Goal: Information Seeking & Learning: Learn about a topic

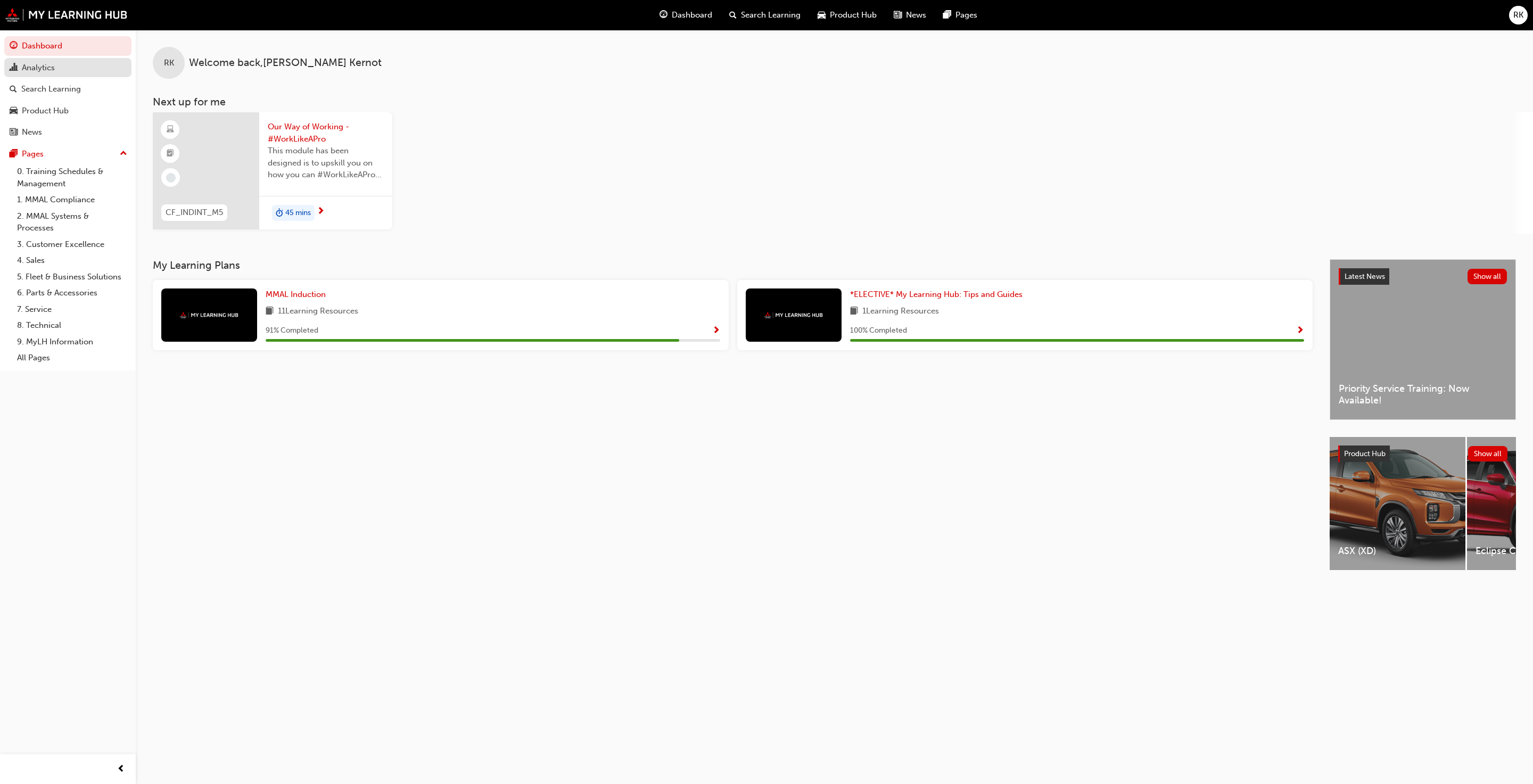
click at [53, 70] on div "Analytics" at bounding box center [38, 68] width 33 height 12
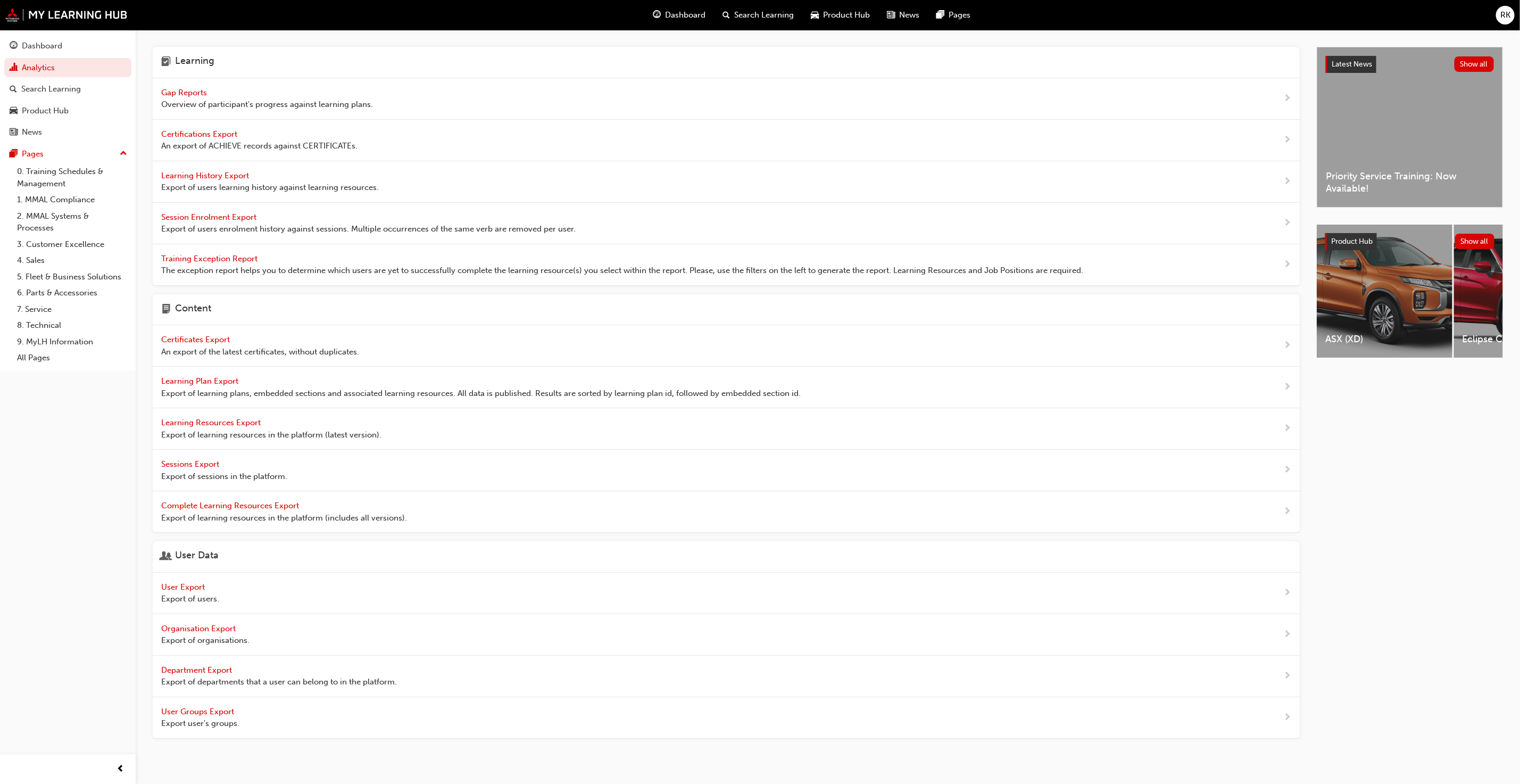
click at [195, 85] on div "Gap Reports Overview of participant's progress against learning plans." at bounding box center [726, 99] width 1147 height 42
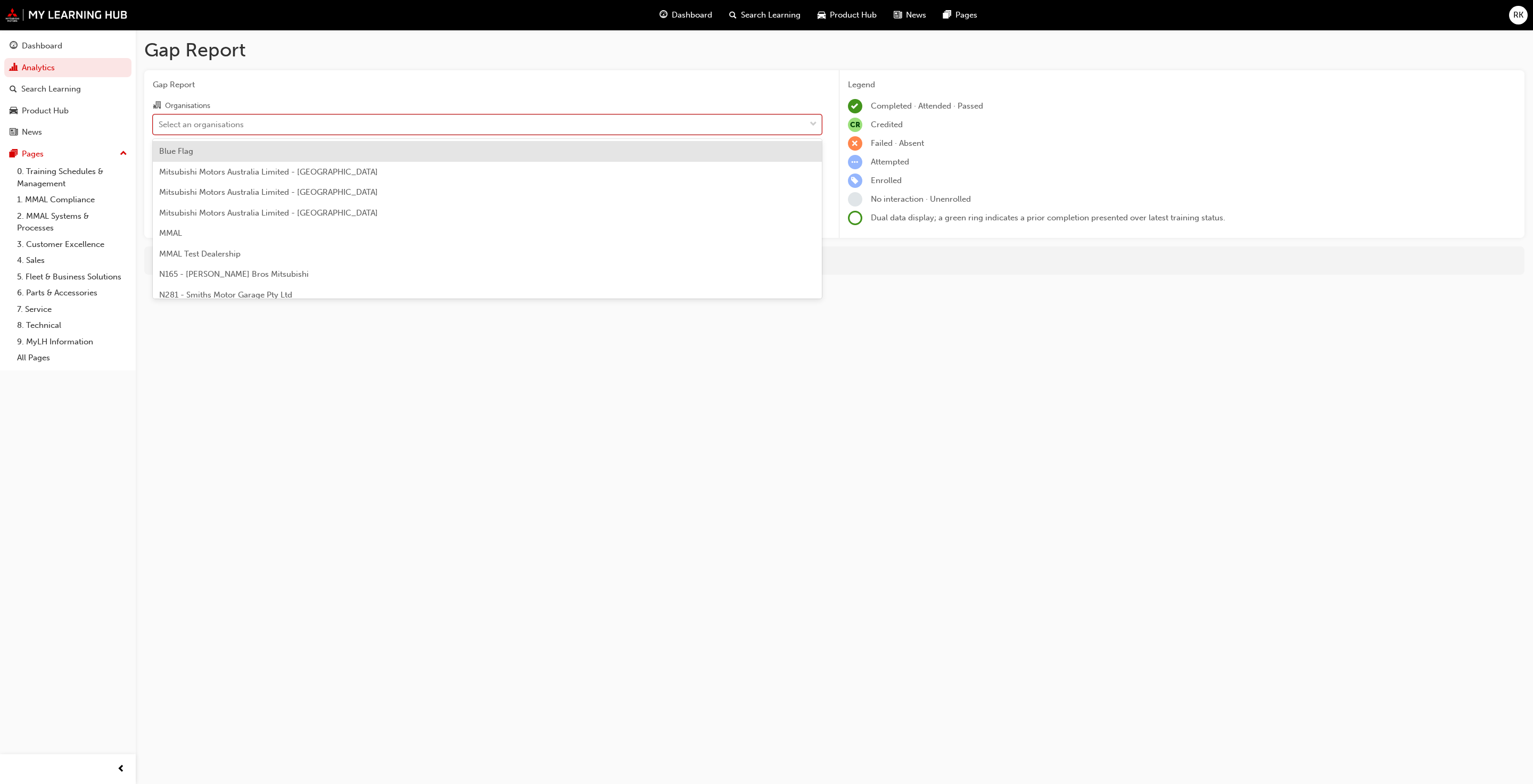
click at [225, 120] on div "Select an organisations" at bounding box center [201, 124] width 85 height 12
click at [159, 120] on input "Organisations option Blue Flag focused, 1 of 202. 202 results available. Use Up…" at bounding box center [159, 123] width 1 height 9
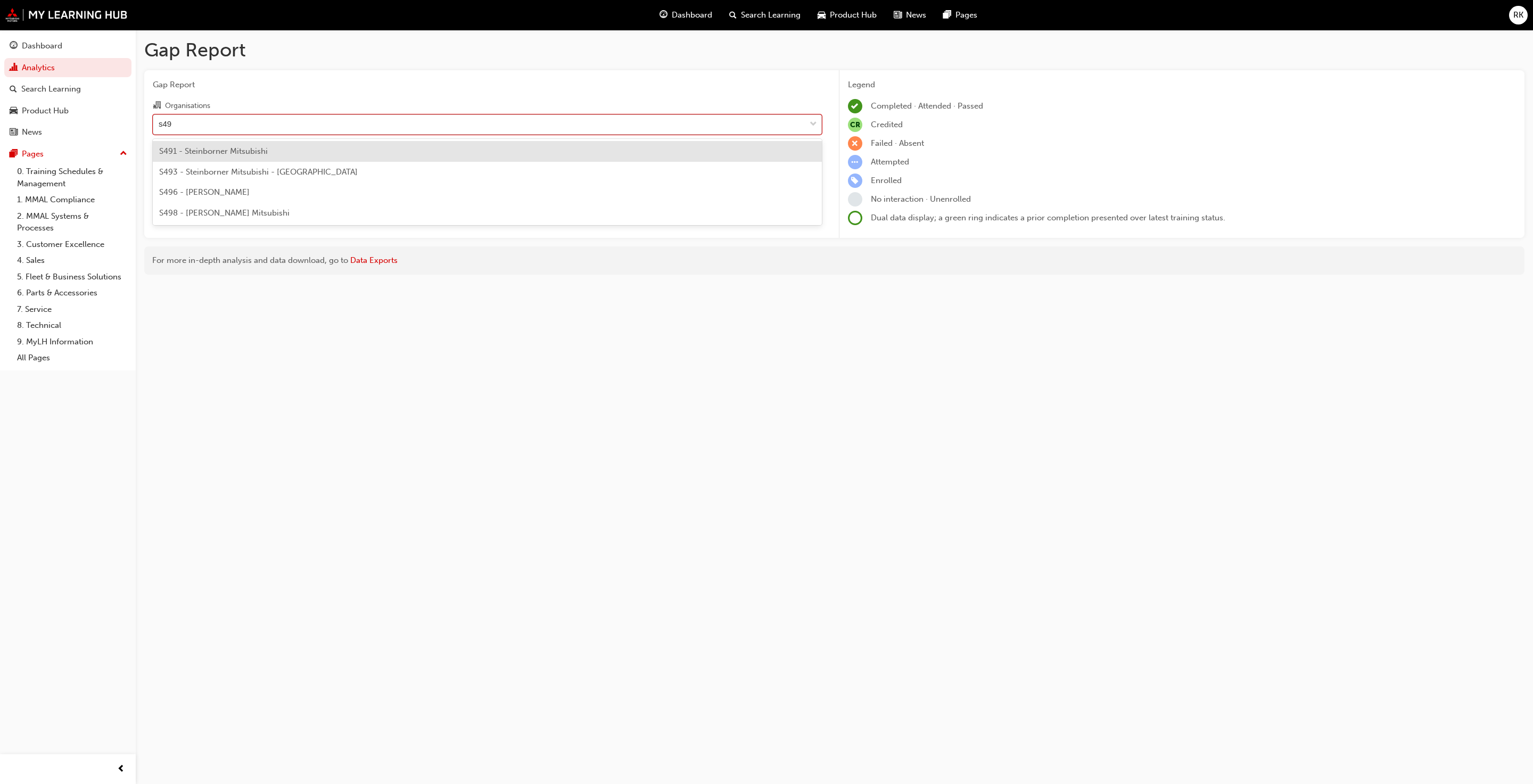
type input "s491"
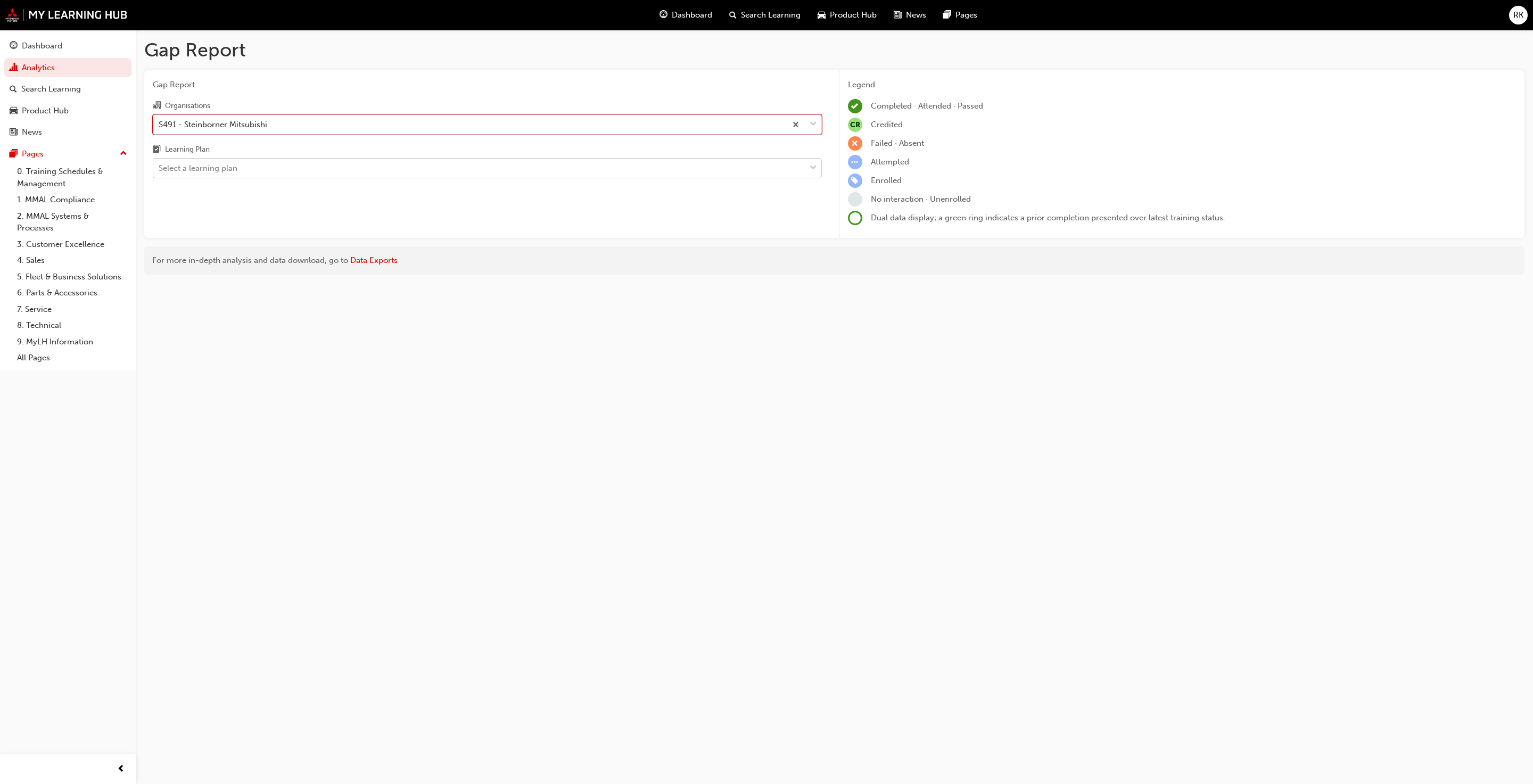
click at [803, 169] on span "down-icon" at bounding box center [813, 168] width 8 height 14
click at [159, 169] on input "Learning Plan Select a learning plan" at bounding box center [159, 168] width 1 height 9
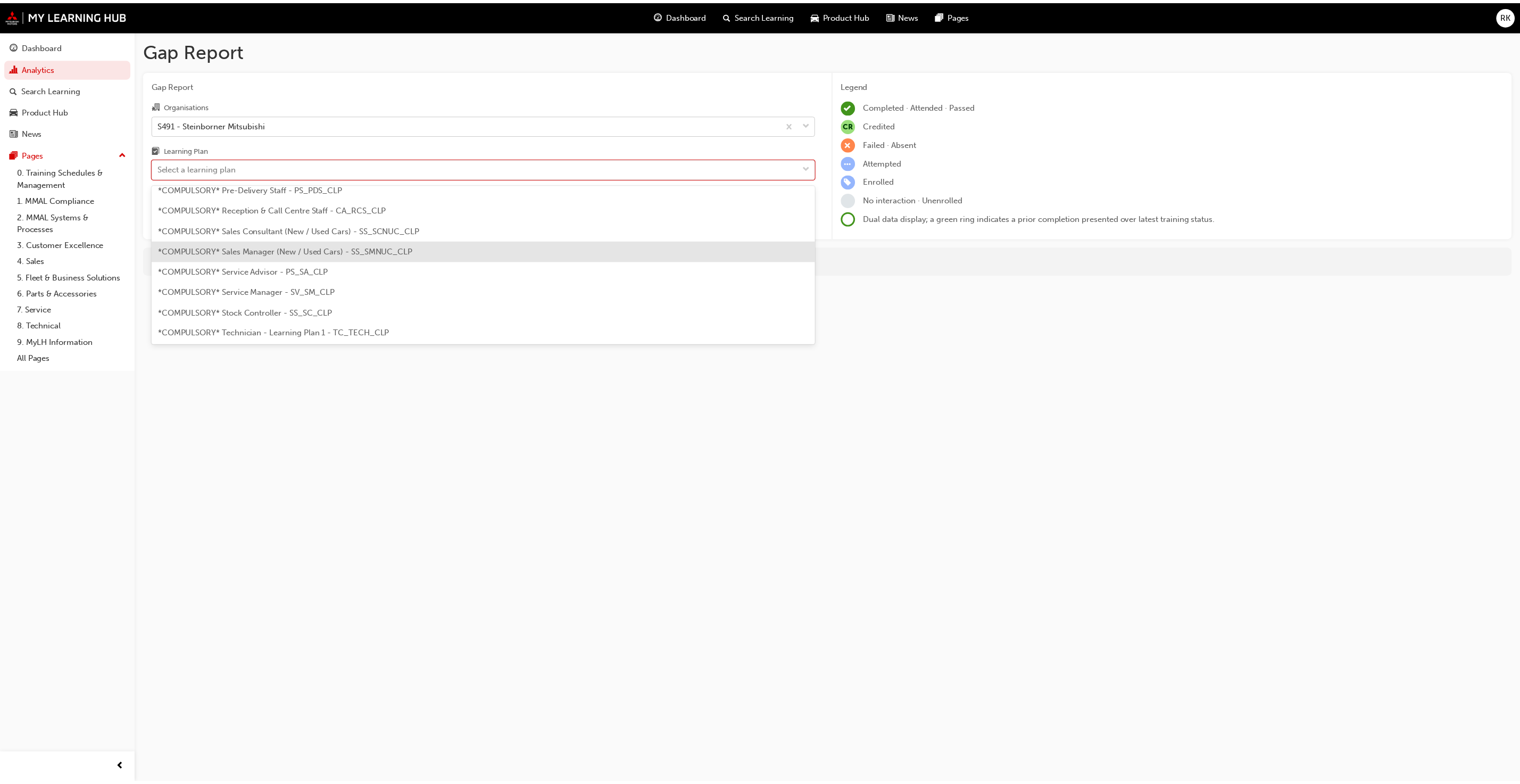
scroll to position [319, 0]
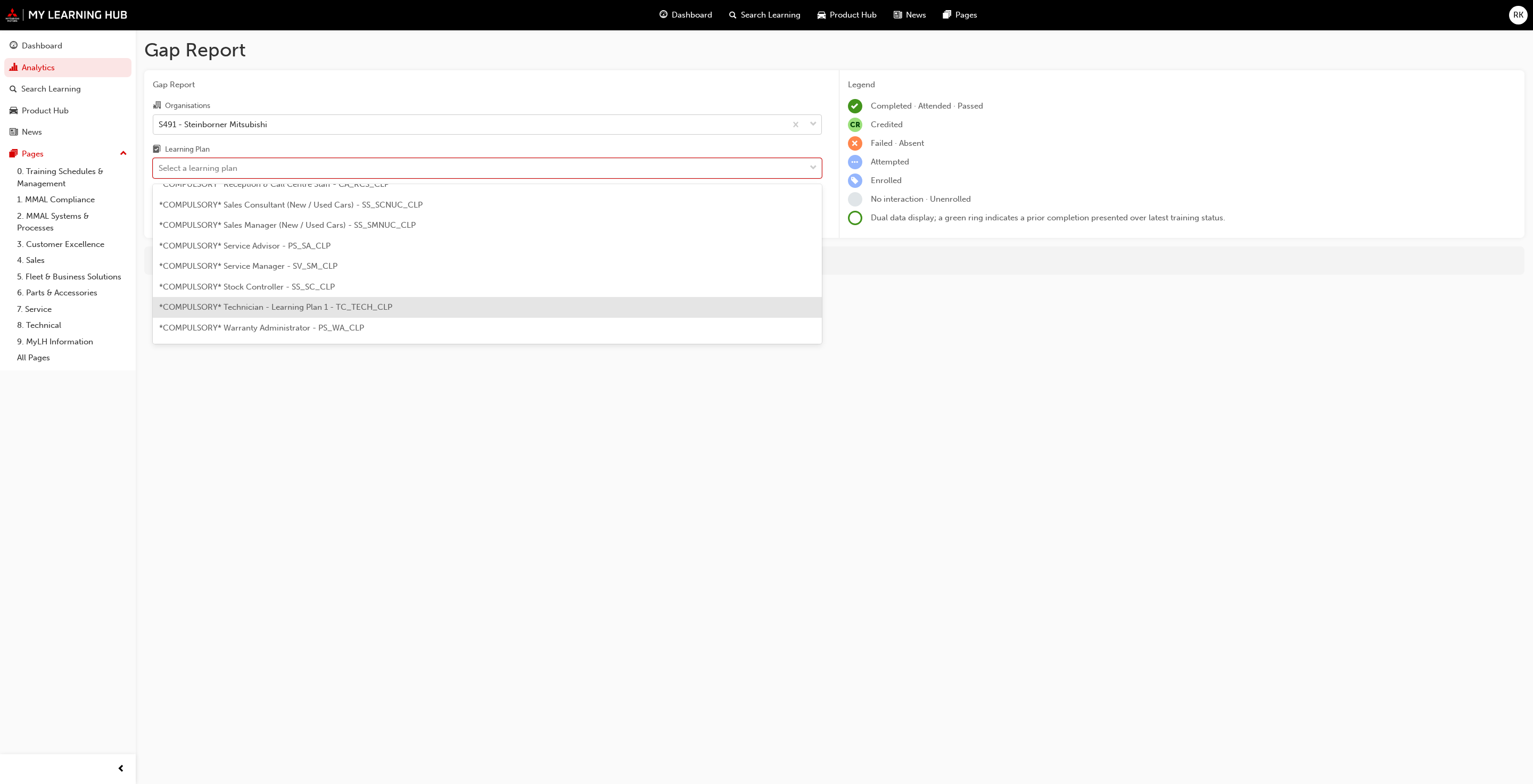
click at [257, 309] on span "*COMPULSORY* Technician - Learning Plan 1 - TC_TECH_CLP" at bounding box center [276, 307] width 233 height 10
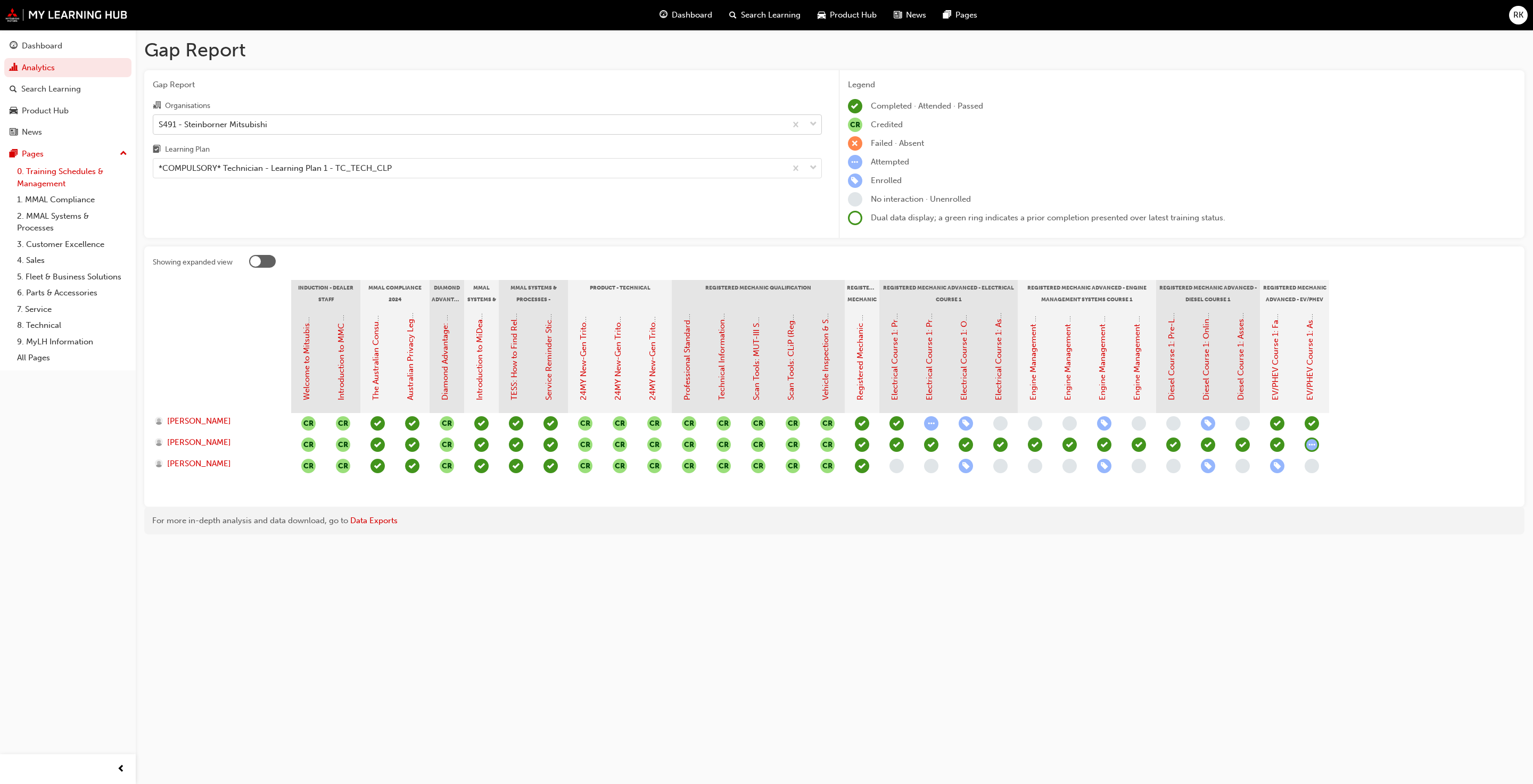
click at [39, 182] on link "0. Training Schedules & Management" at bounding box center [71, 177] width 118 height 28
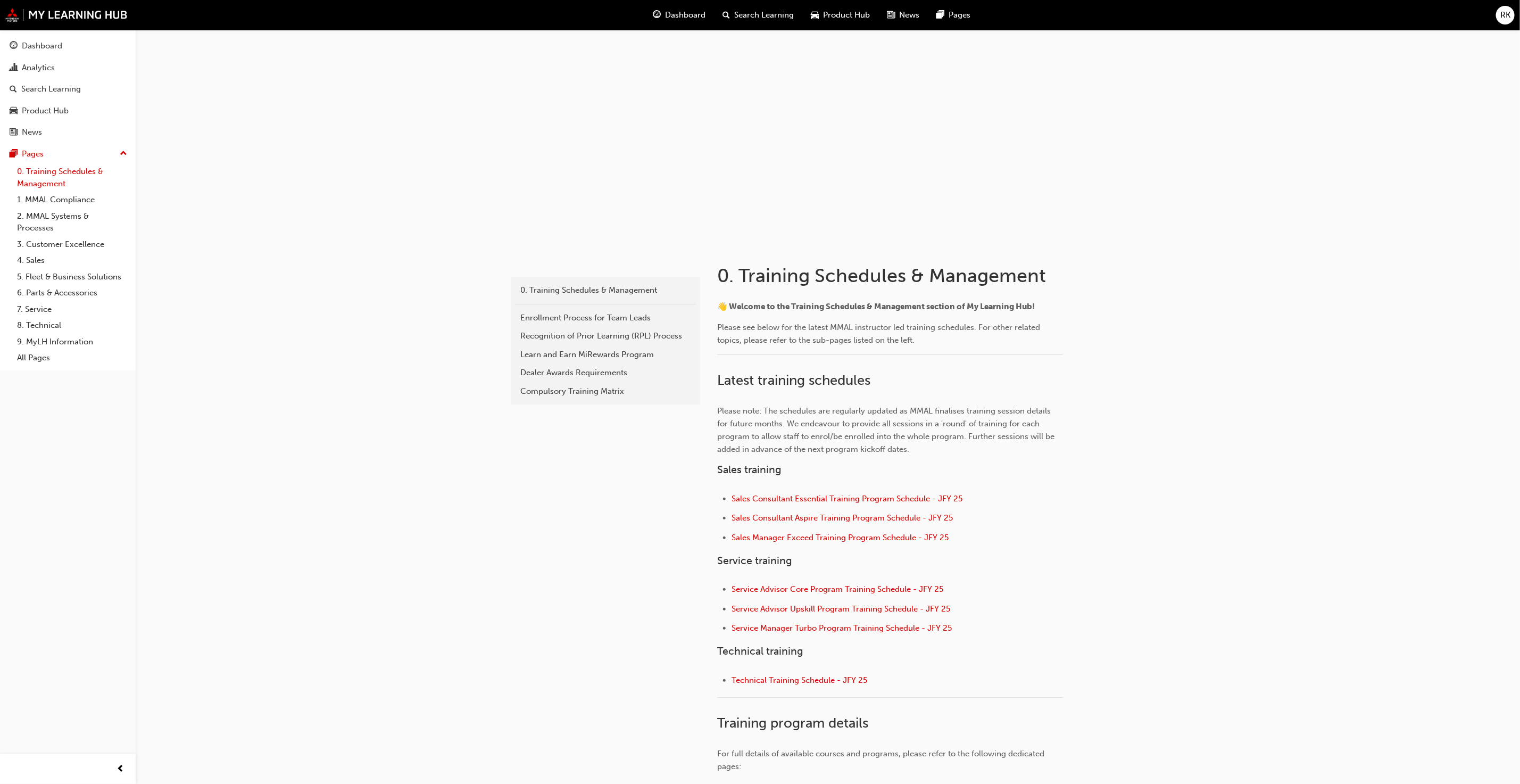
click at [68, 181] on link "0. Training Schedules & Management" at bounding box center [71, 177] width 118 height 28
click at [800, 611] on span "Technical Training Schedule - JFY 25" at bounding box center [800, 680] width 136 height 10
